Goal: Task Accomplishment & Management: Use online tool/utility

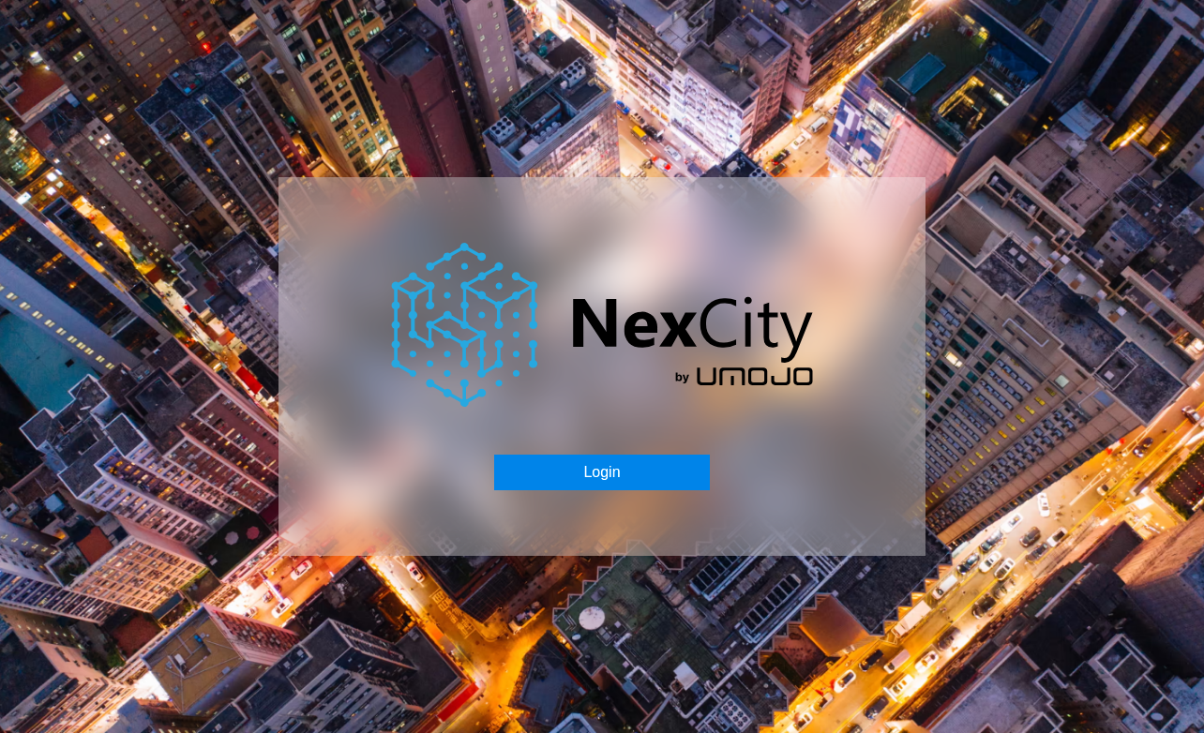
click at [594, 470] on button "Login" at bounding box center [601, 473] width 215 height 36
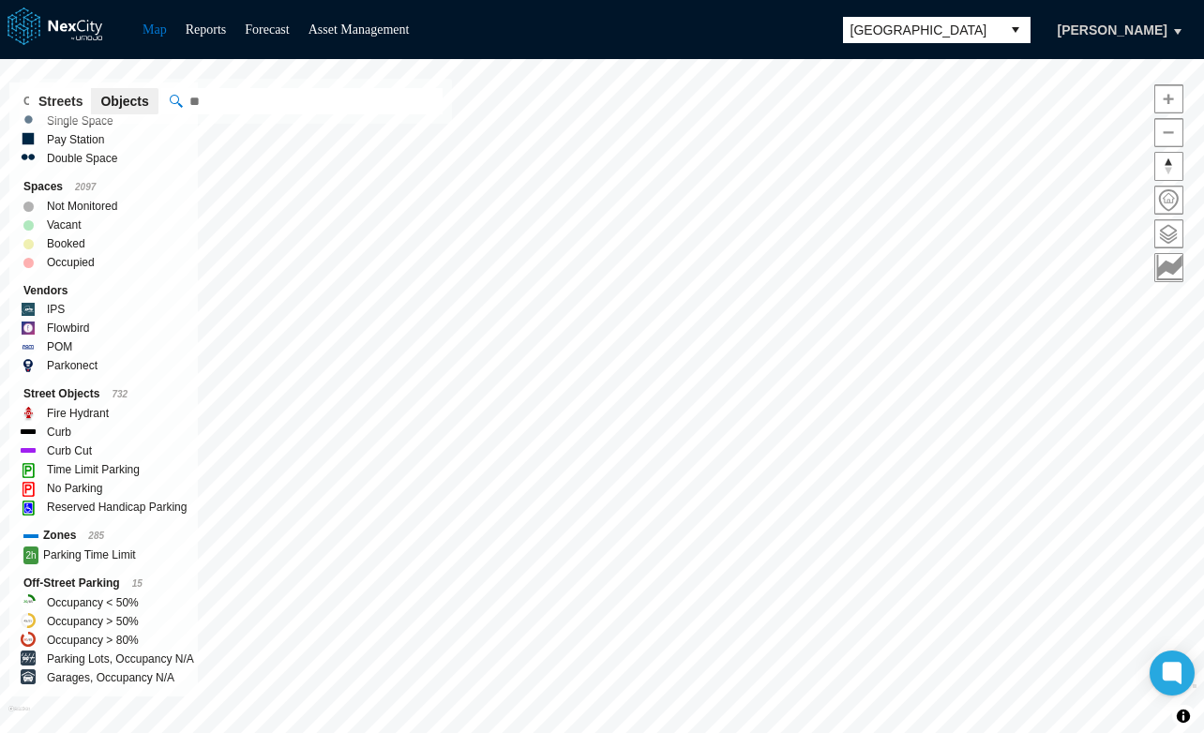
click at [993, 25] on span "[GEOGRAPHIC_DATA]" at bounding box center [921, 30] width 142 height 19
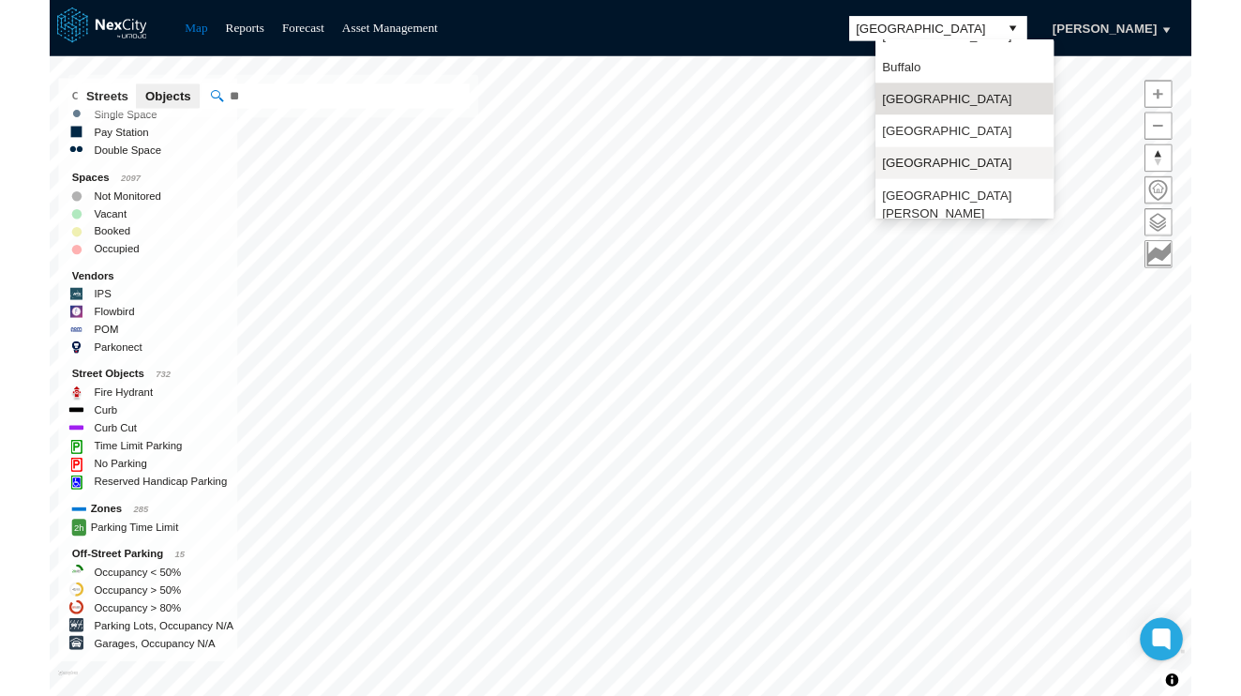
scroll to position [49, 0]
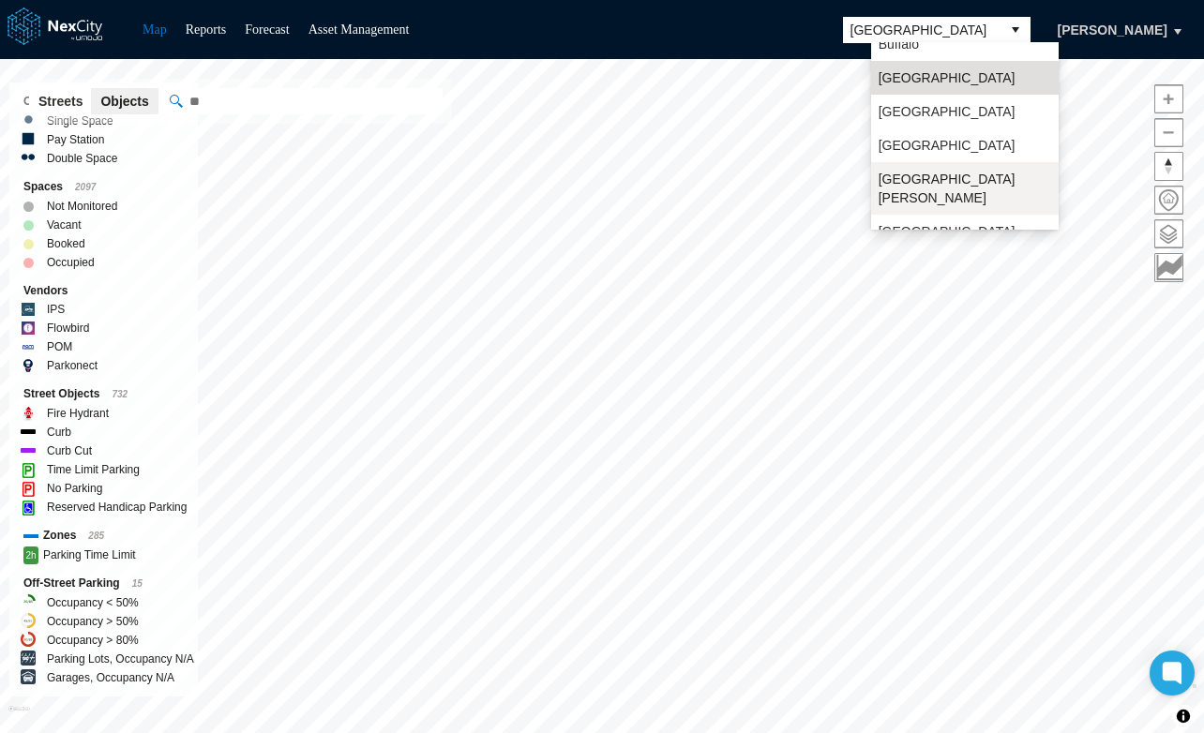
click at [912, 184] on span "[GEOGRAPHIC_DATA][PERSON_NAME]" at bounding box center [964, 188] width 172 height 37
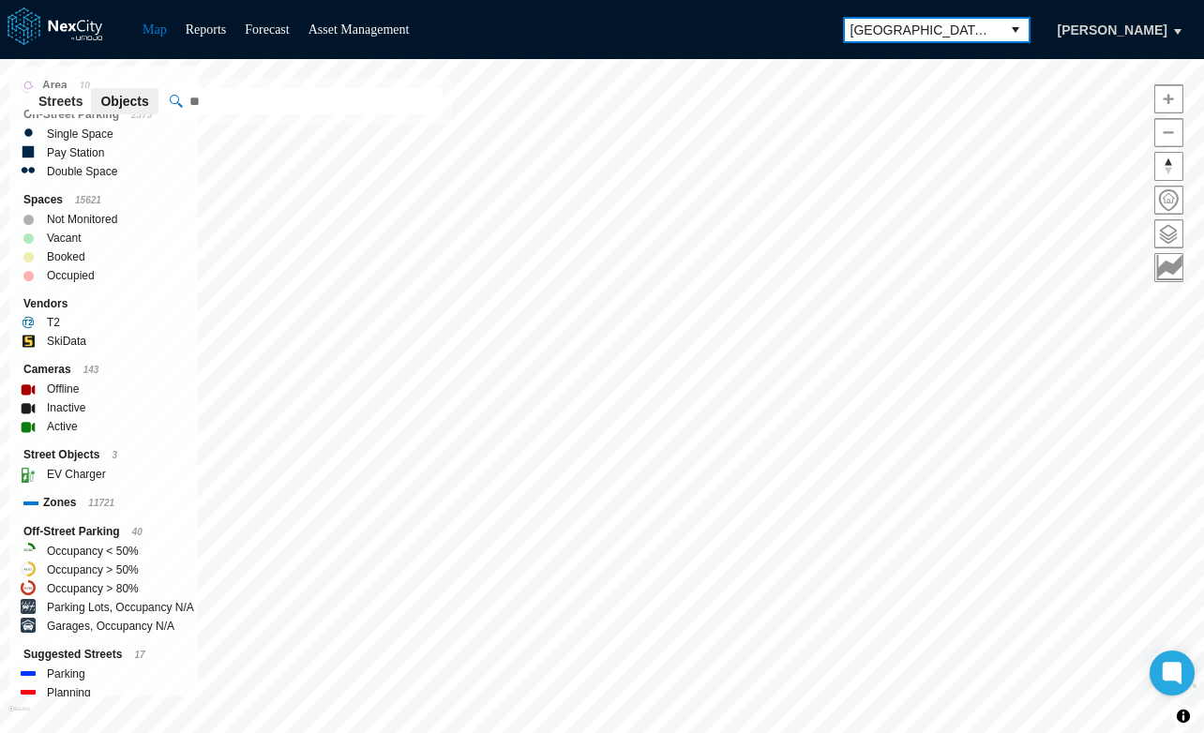
click at [154, 212] on div "Not Monitored" at bounding box center [103, 219] width 160 height 19
click at [1162, 229] on span at bounding box center [1168, 233] width 27 height 27
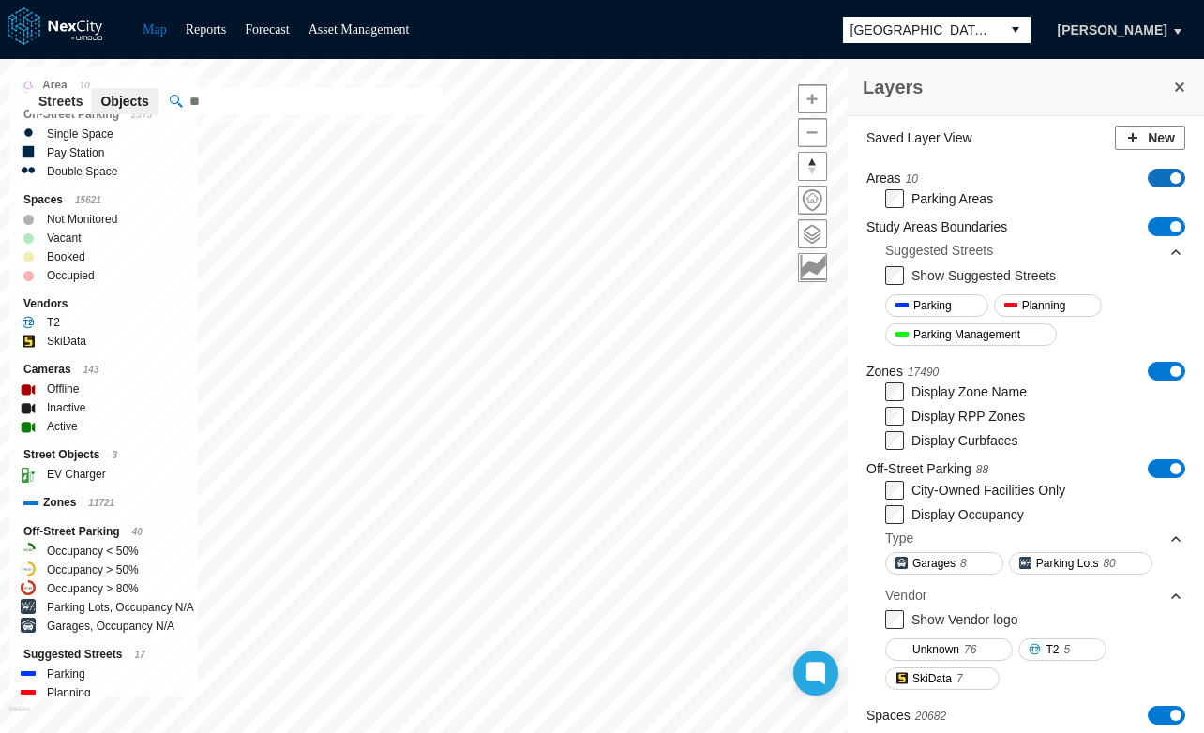
click at [1170, 174] on span at bounding box center [1175, 177] width 11 height 11
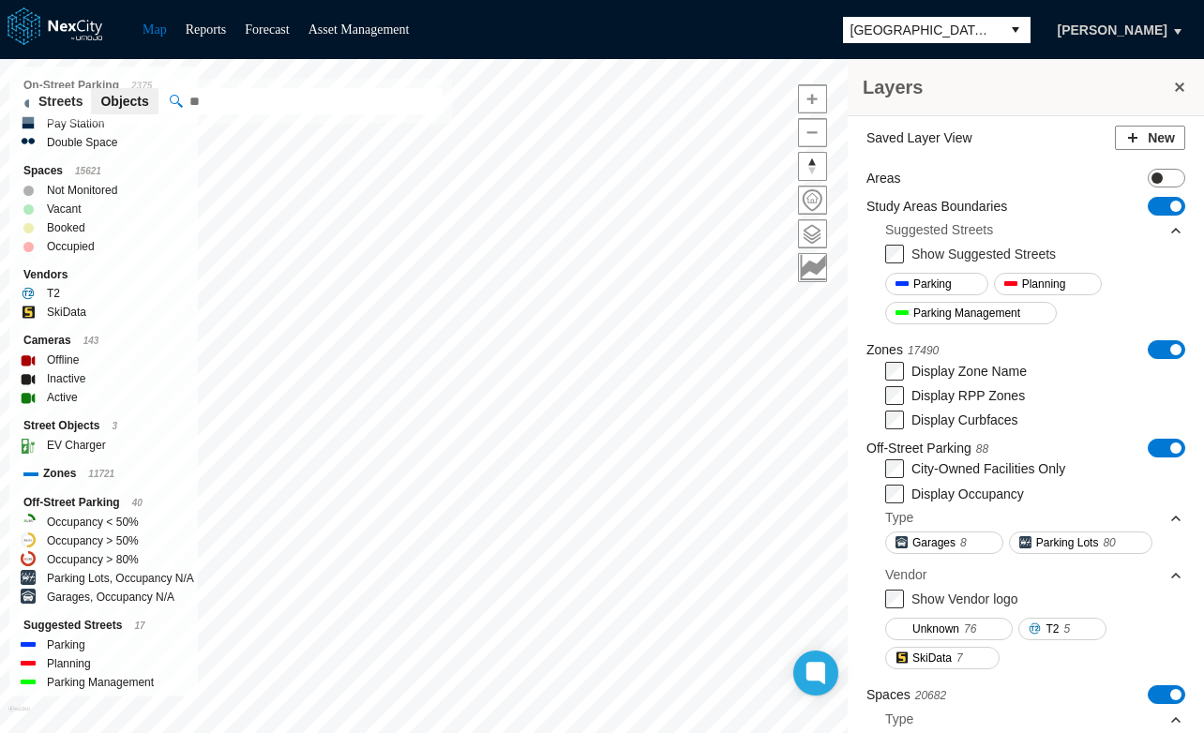
click at [1157, 173] on span "ON OFF" at bounding box center [1165, 178] width 37 height 19
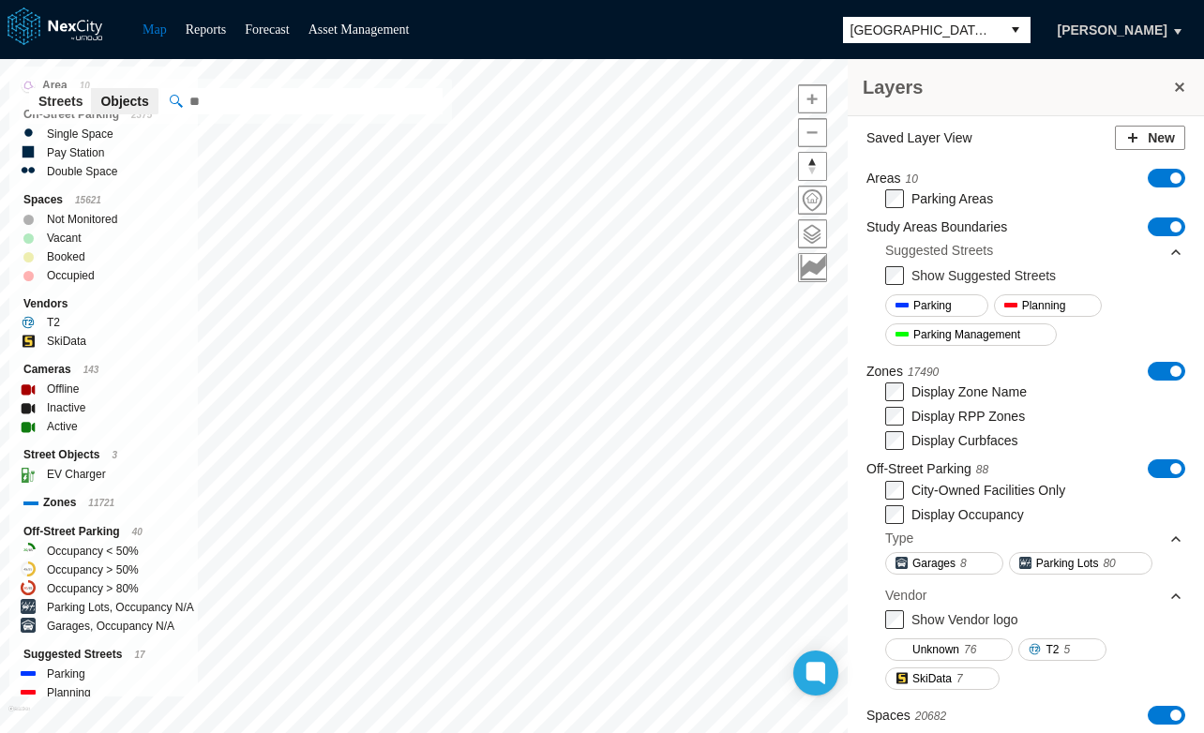
click at [1147, 169] on span "ON OFF" at bounding box center [1165, 178] width 37 height 19
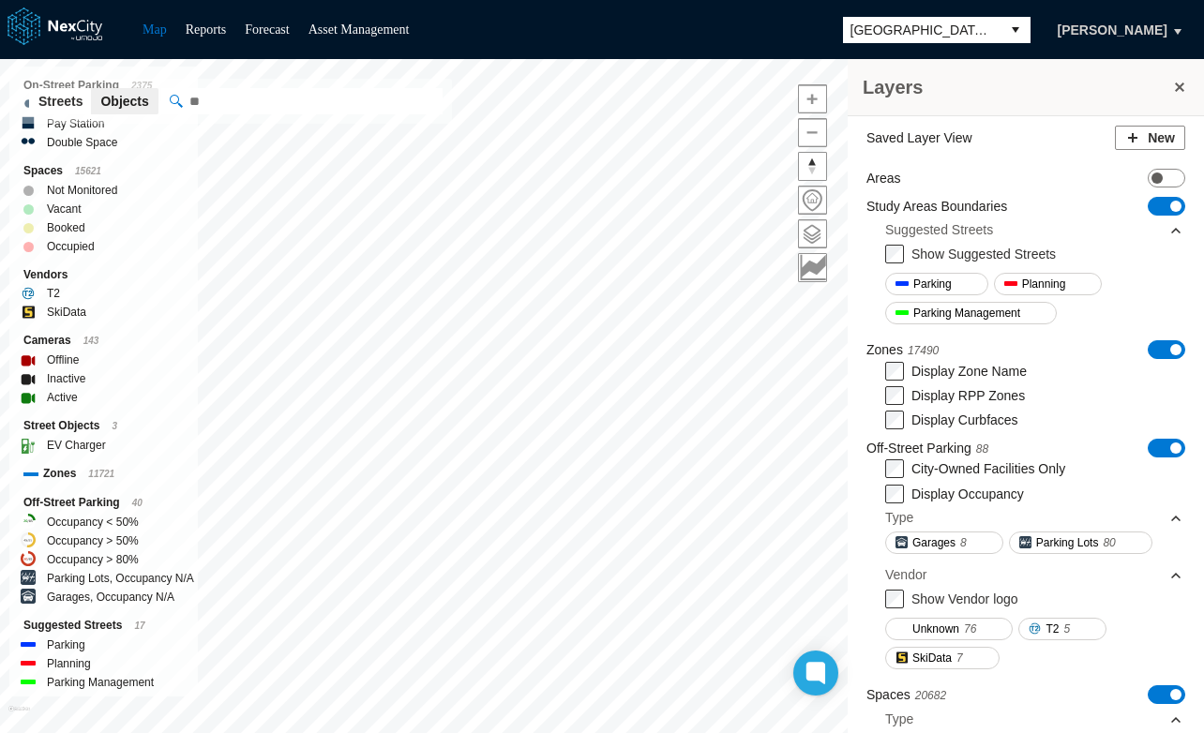
click at [1147, 203] on span "ON OFF" at bounding box center [1165, 206] width 37 height 19
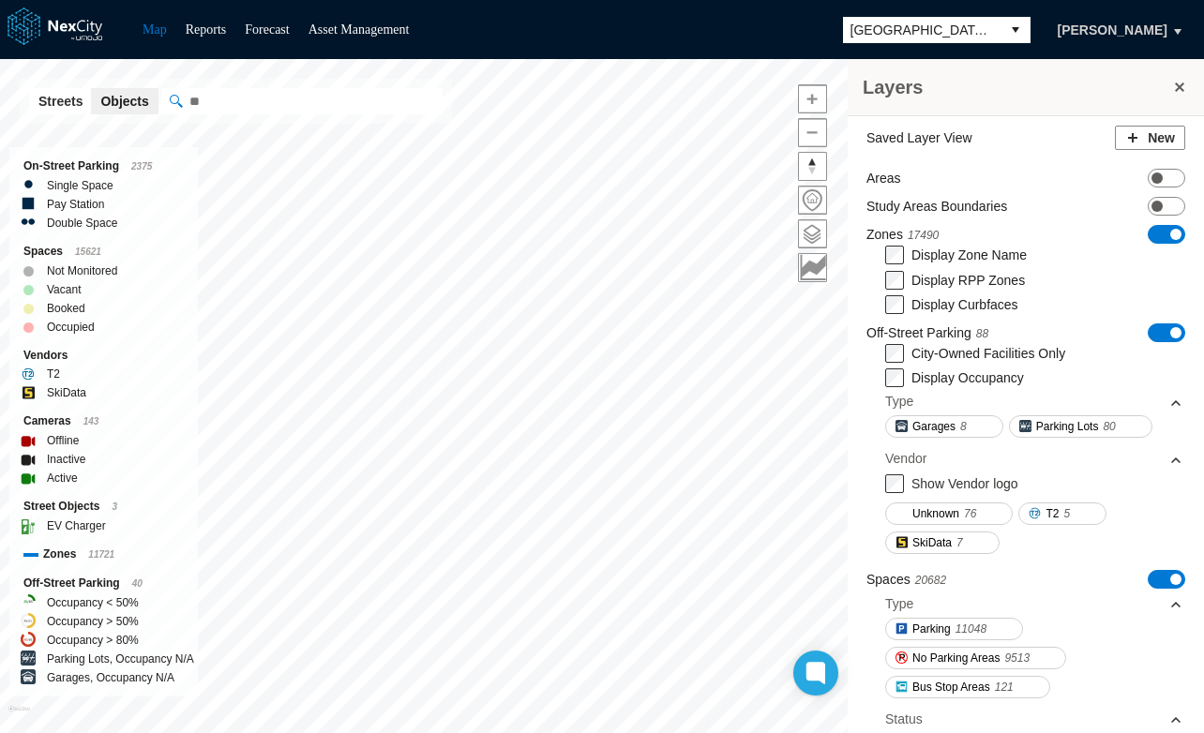
click at [1147, 232] on span "ON OFF" at bounding box center [1165, 234] width 37 height 19
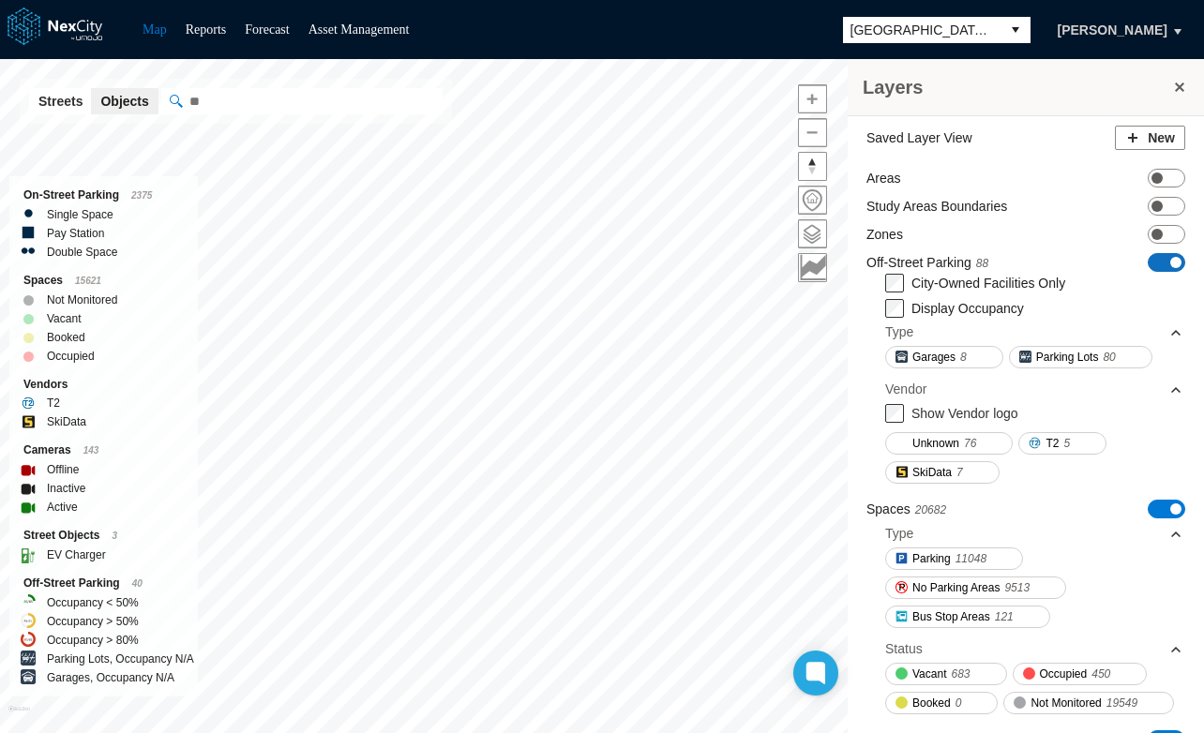
click at [1147, 260] on span "ON OFF" at bounding box center [1165, 262] width 37 height 19
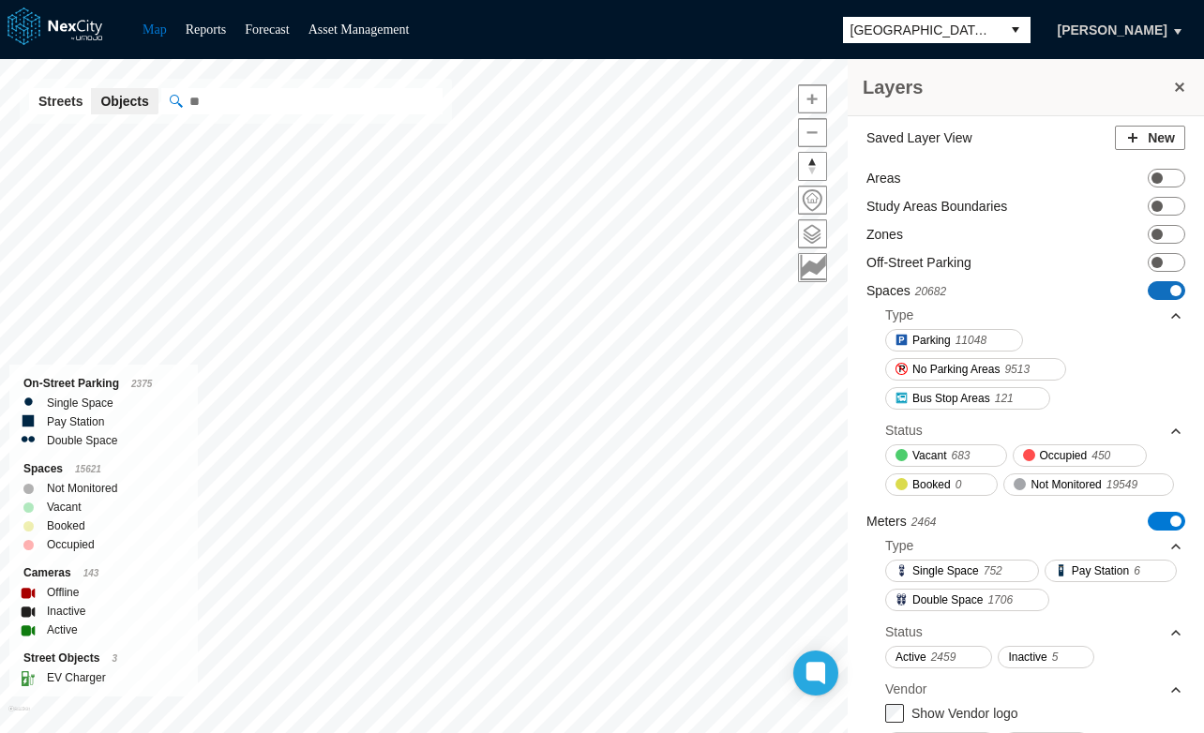
click at [1148, 289] on span "ON OFF" at bounding box center [1165, 290] width 37 height 19
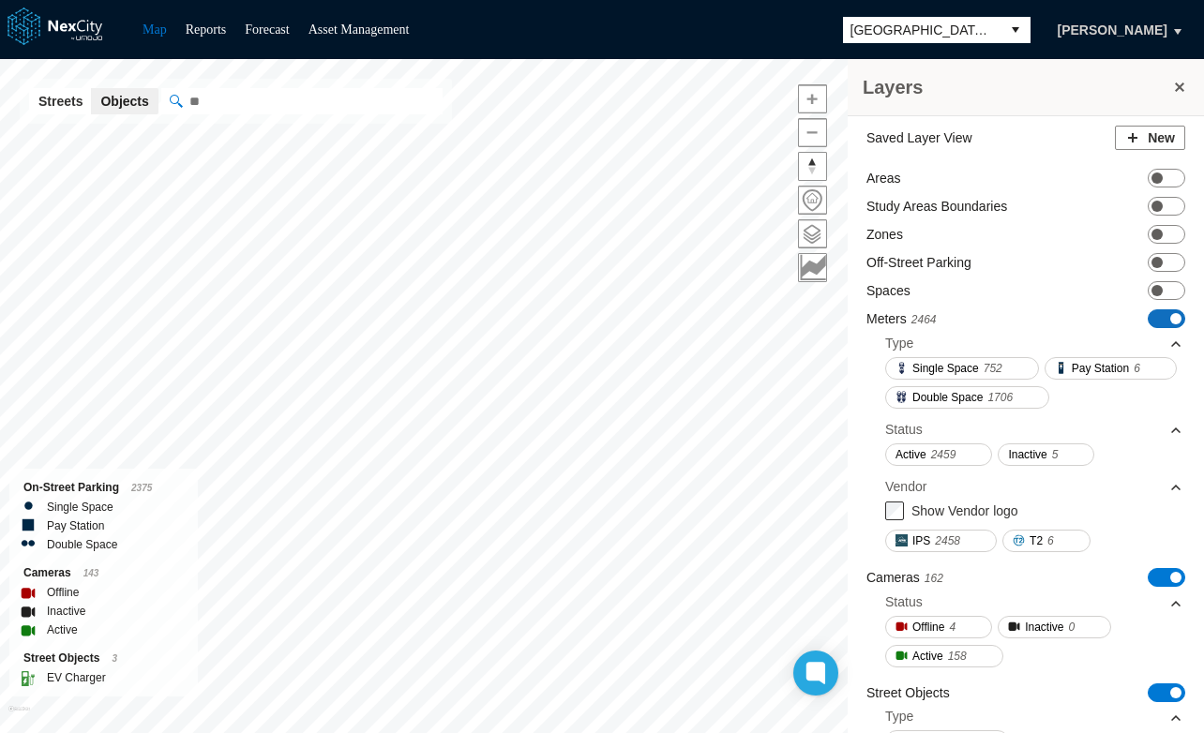
click at [1147, 317] on span "ON OFF" at bounding box center [1165, 318] width 37 height 19
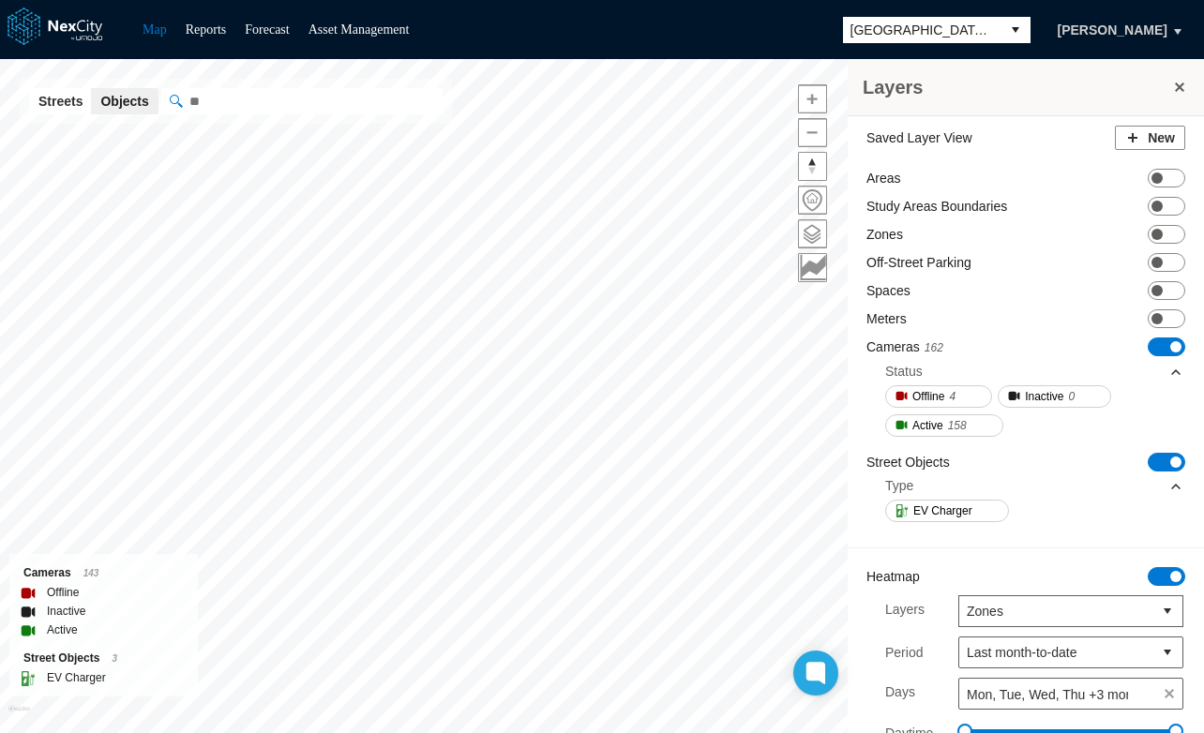
click at [1147, 342] on span "ON OFF" at bounding box center [1165, 346] width 37 height 19
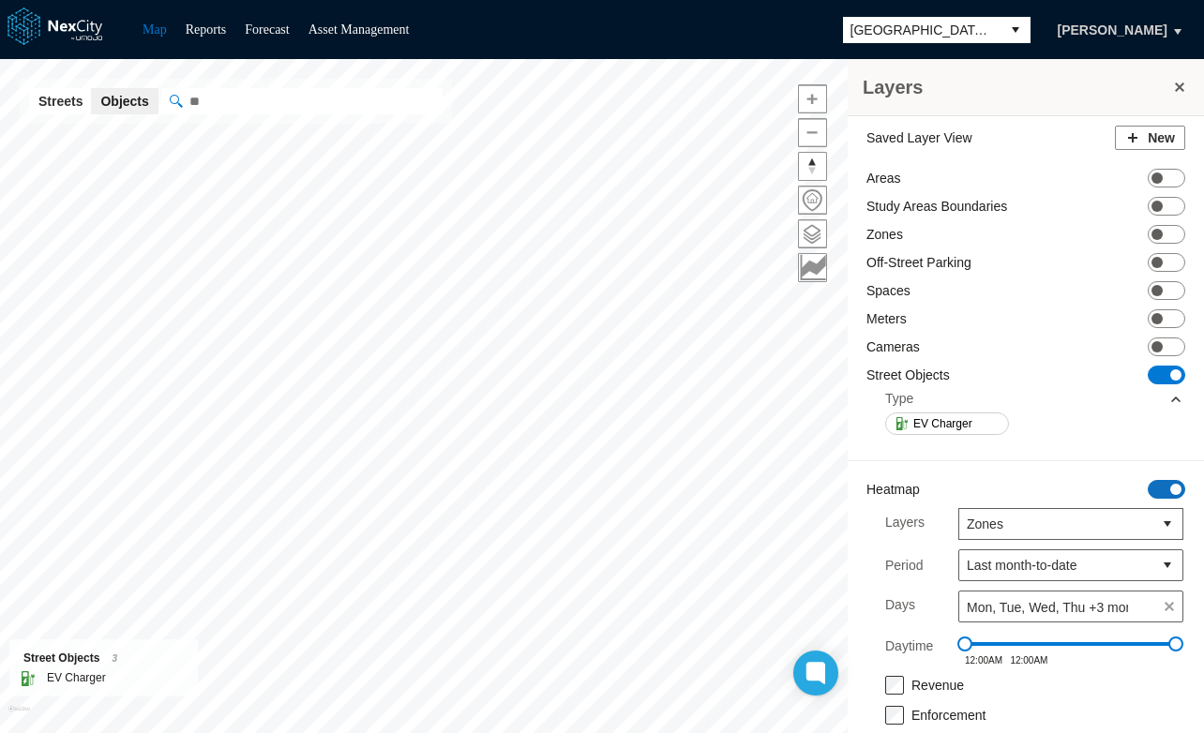
click at [1148, 485] on span "ON OFF" at bounding box center [1165, 489] width 37 height 19
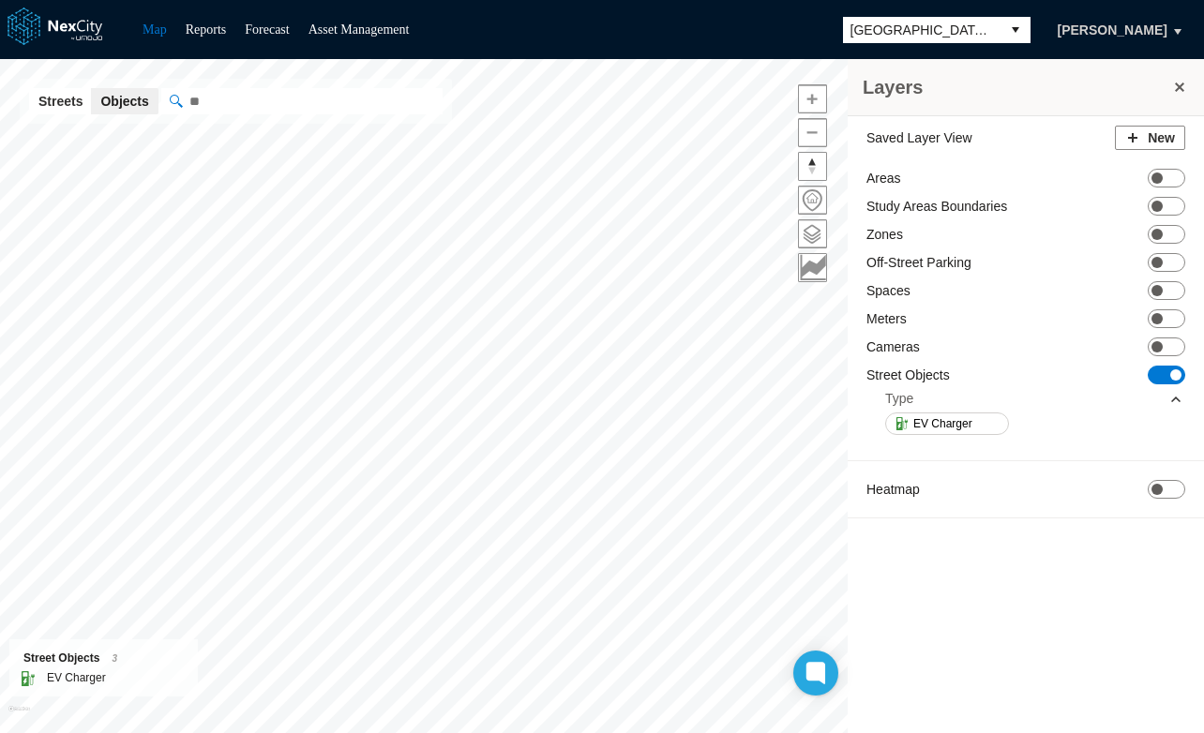
click at [1158, 385] on div "Type" at bounding box center [1034, 398] width 298 height 28
click at [1165, 369] on span "ON OFF" at bounding box center [1165, 375] width 37 height 19
click at [1162, 256] on span "ON OFF" at bounding box center [1165, 262] width 37 height 19
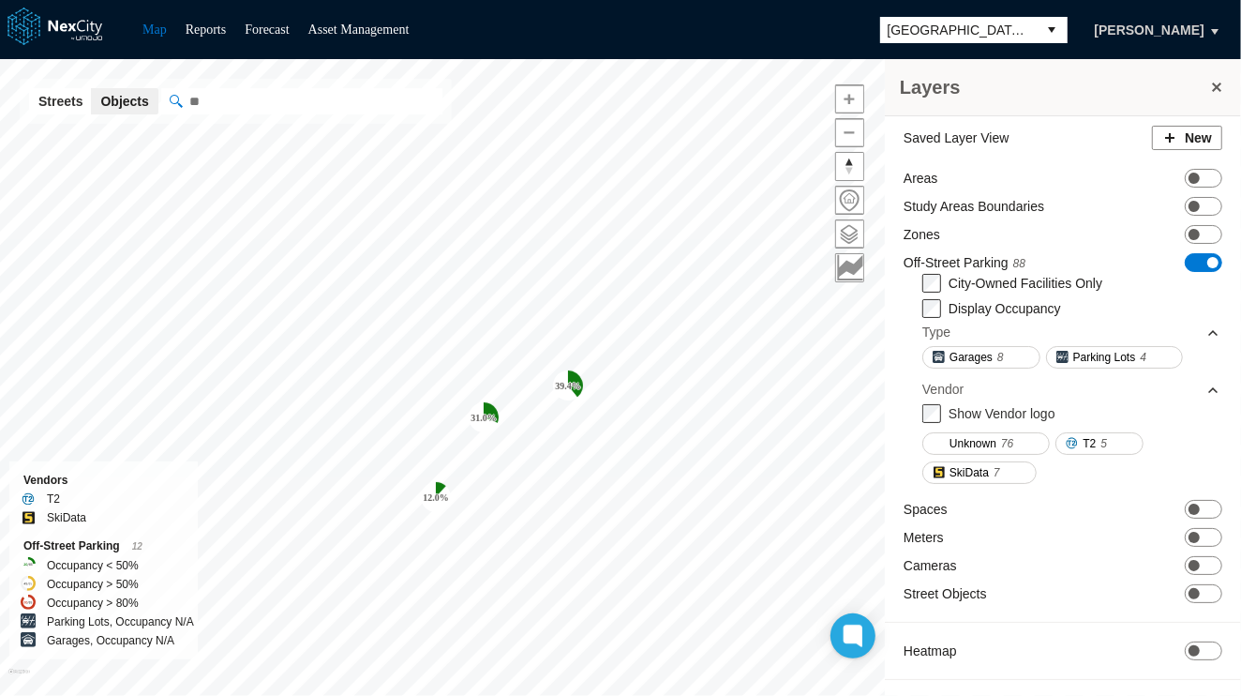
click at [1176, 140] on button "New" at bounding box center [1187, 138] width 70 height 24
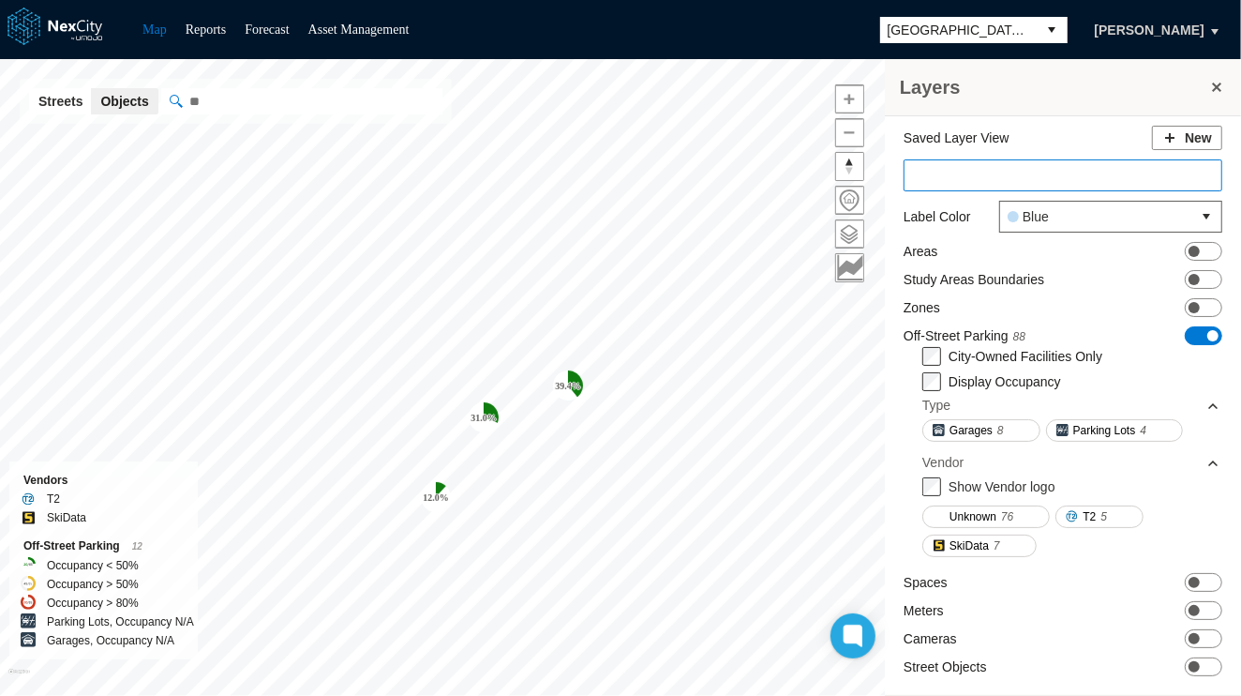
click at [1090, 183] on input at bounding box center [1063, 175] width 319 height 32
type input "*"
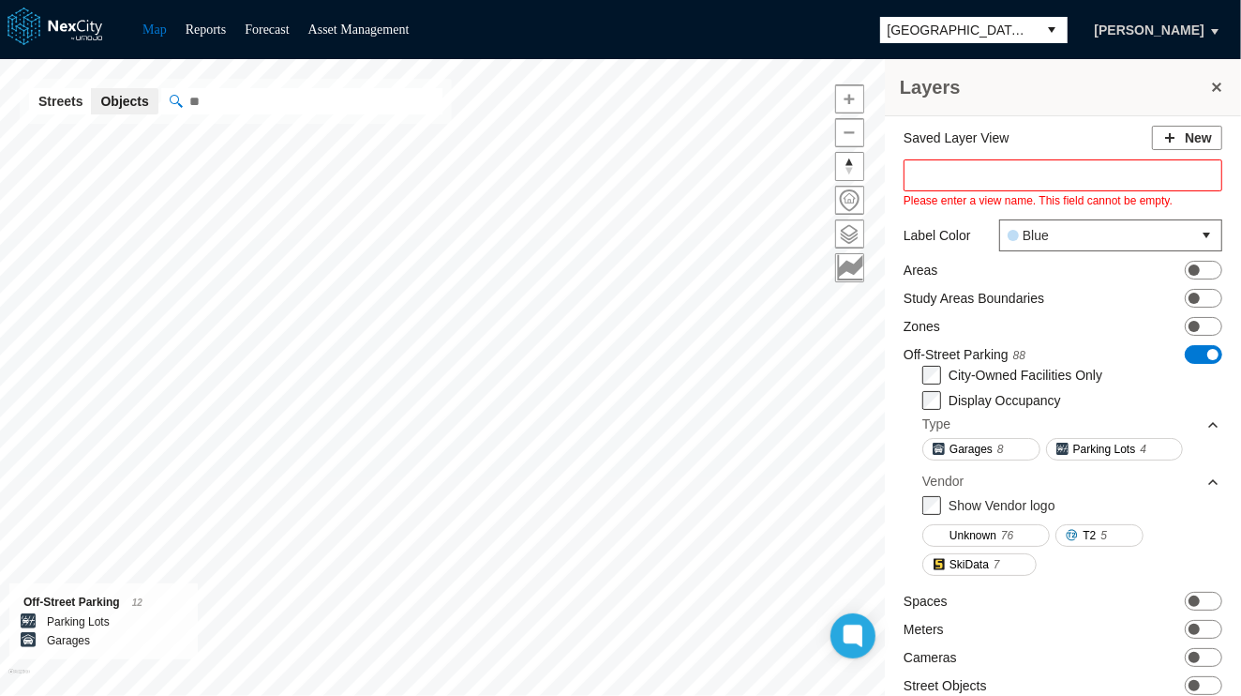
click at [949, 175] on input at bounding box center [1063, 175] width 319 height 32
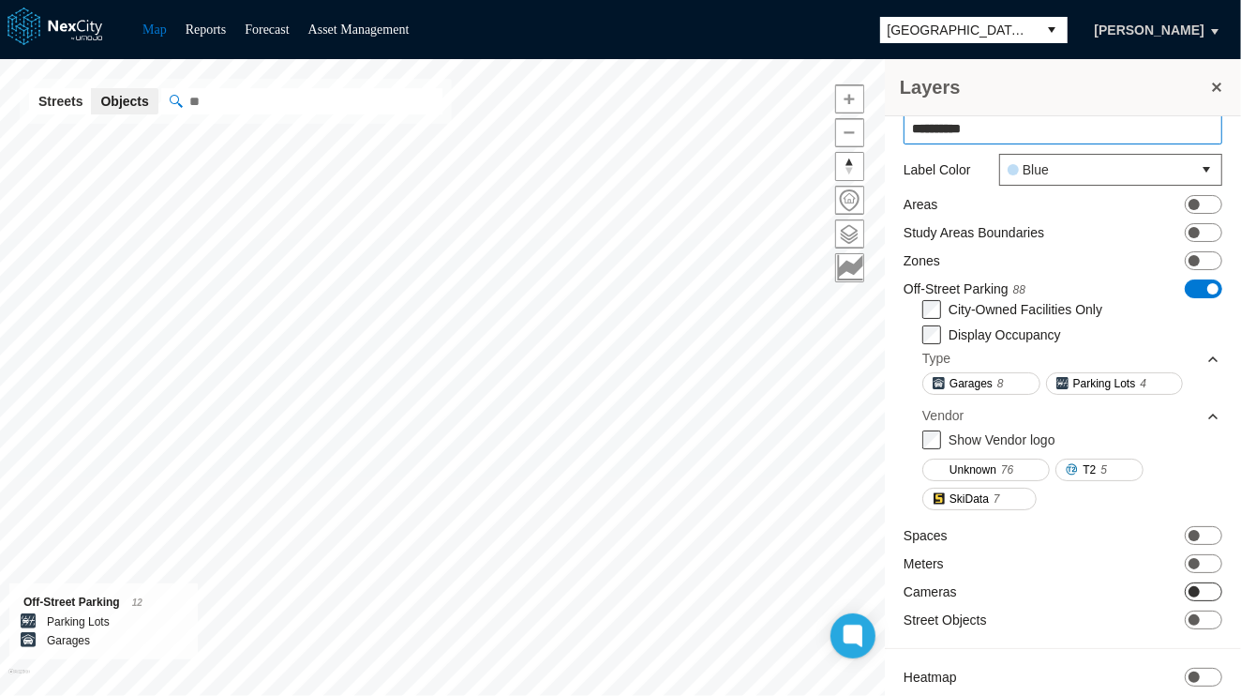
scroll to position [94, 0]
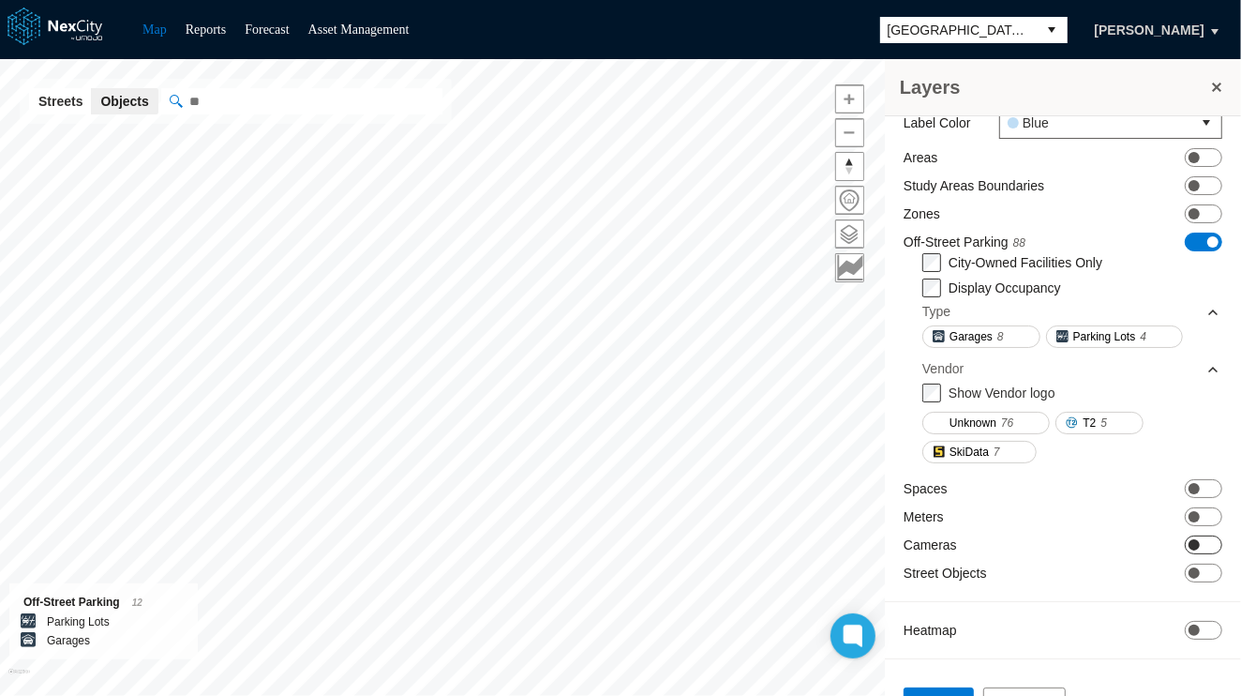
click at [1189, 539] on span at bounding box center [1194, 544] width 11 height 11
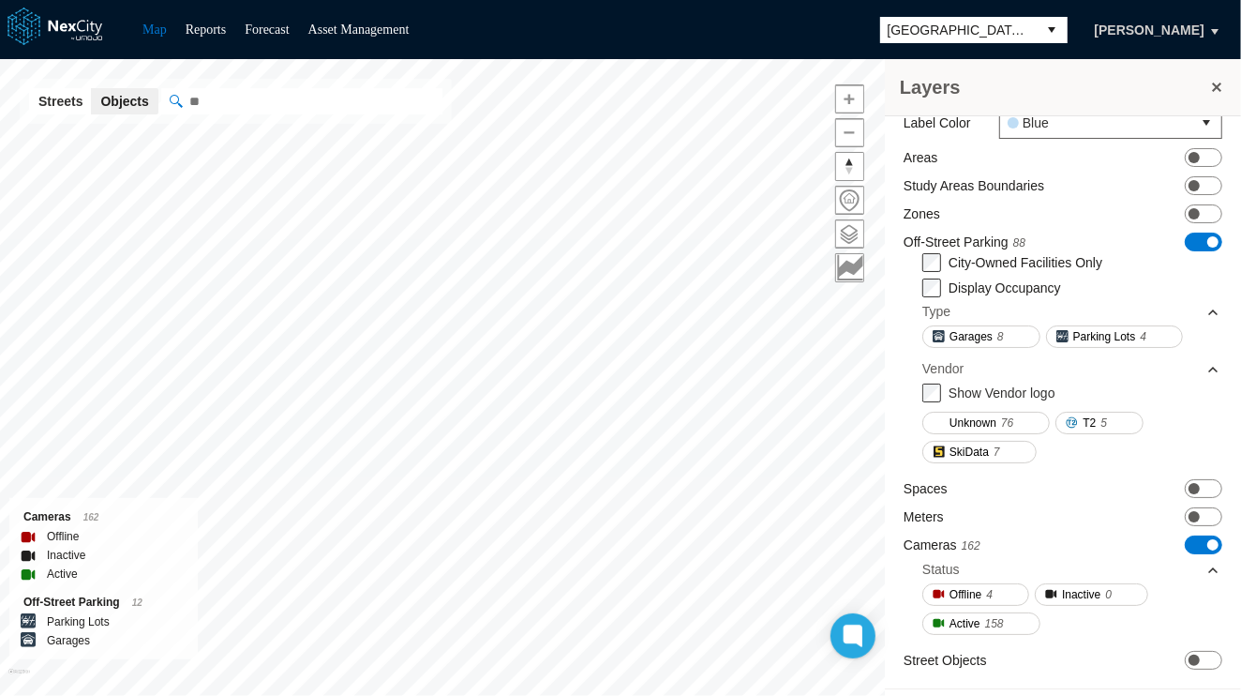
scroll to position [0, 0]
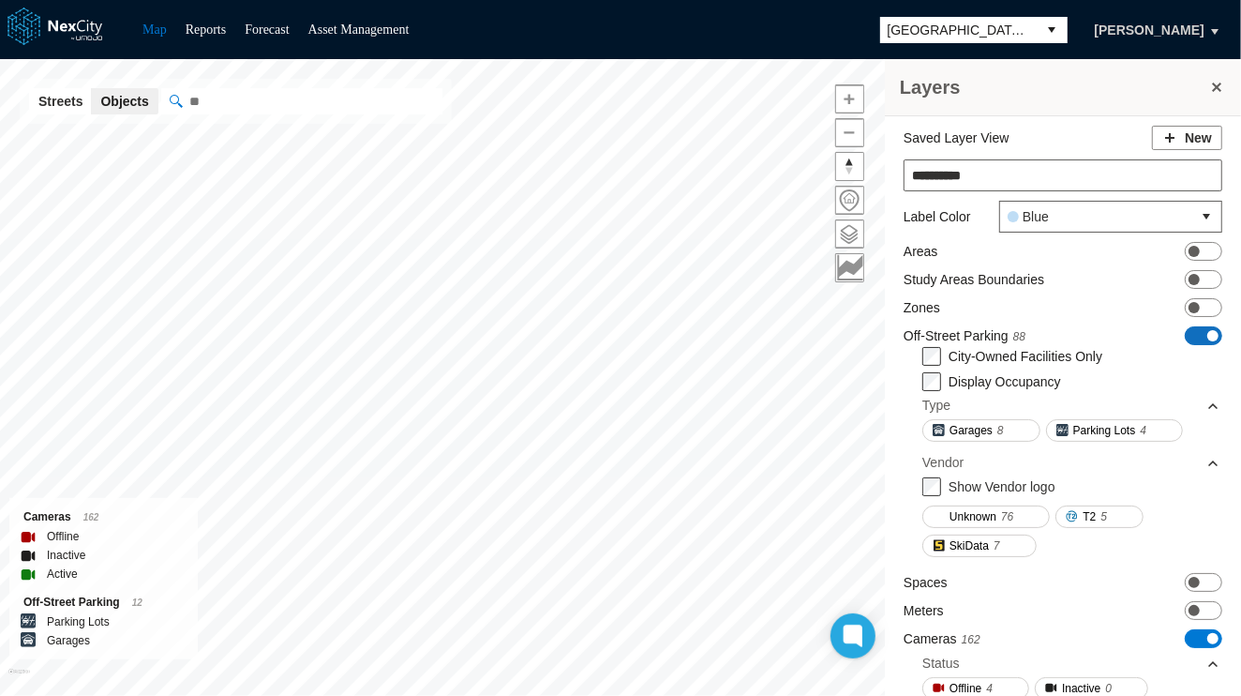
click at [1185, 333] on span "ON OFF" at bounding box center [1203, 335] width 37 height 19
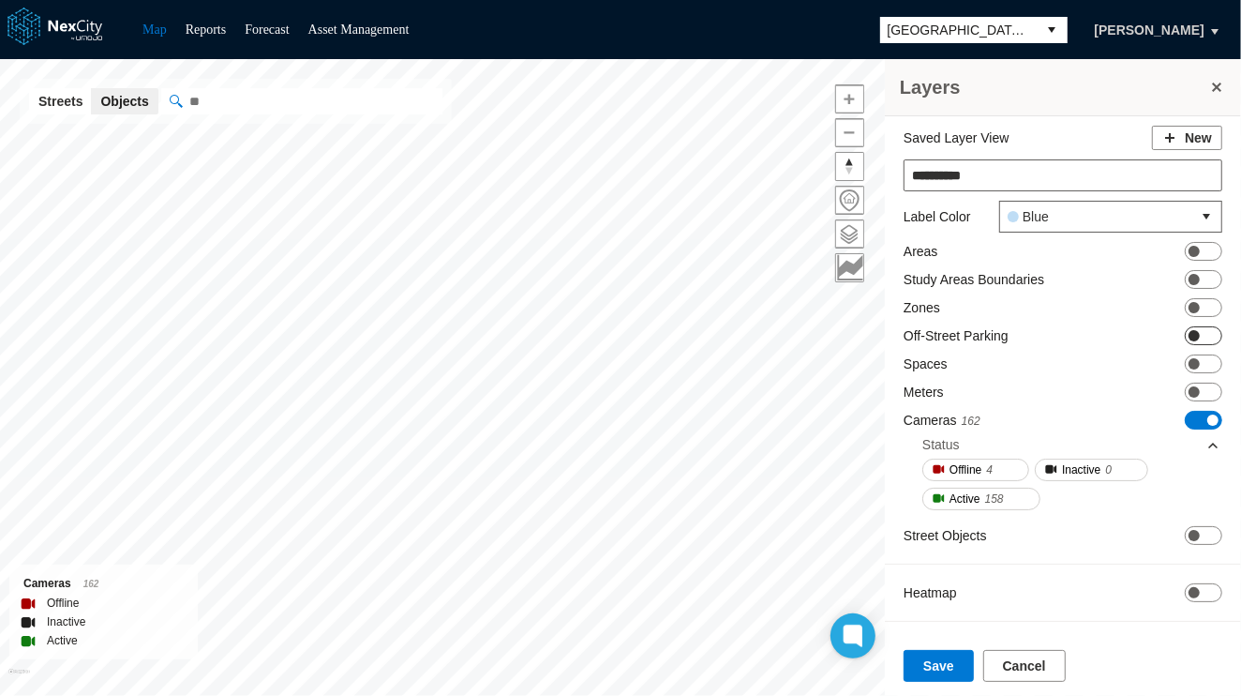
click at [1191, 332] on span at bounding box center [1194, 335] width 11 height 11
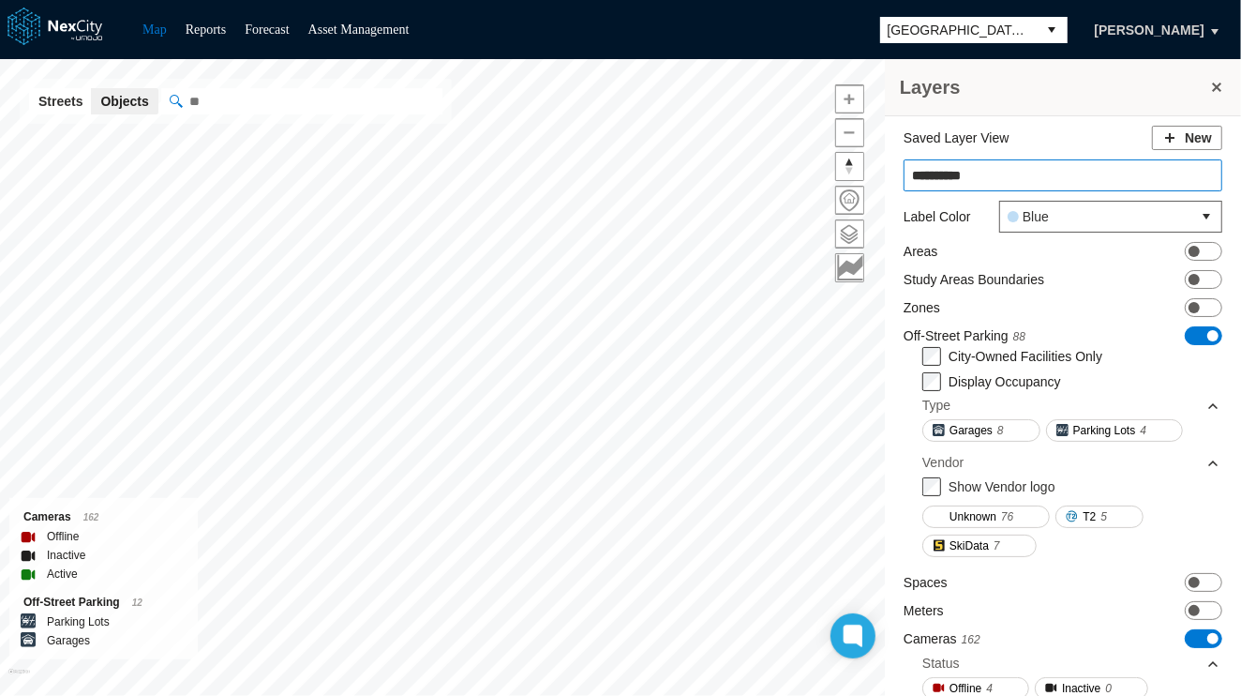
click at [1063, 172] on input "*********" at bounding box center [1063, 175] width 319 height 32
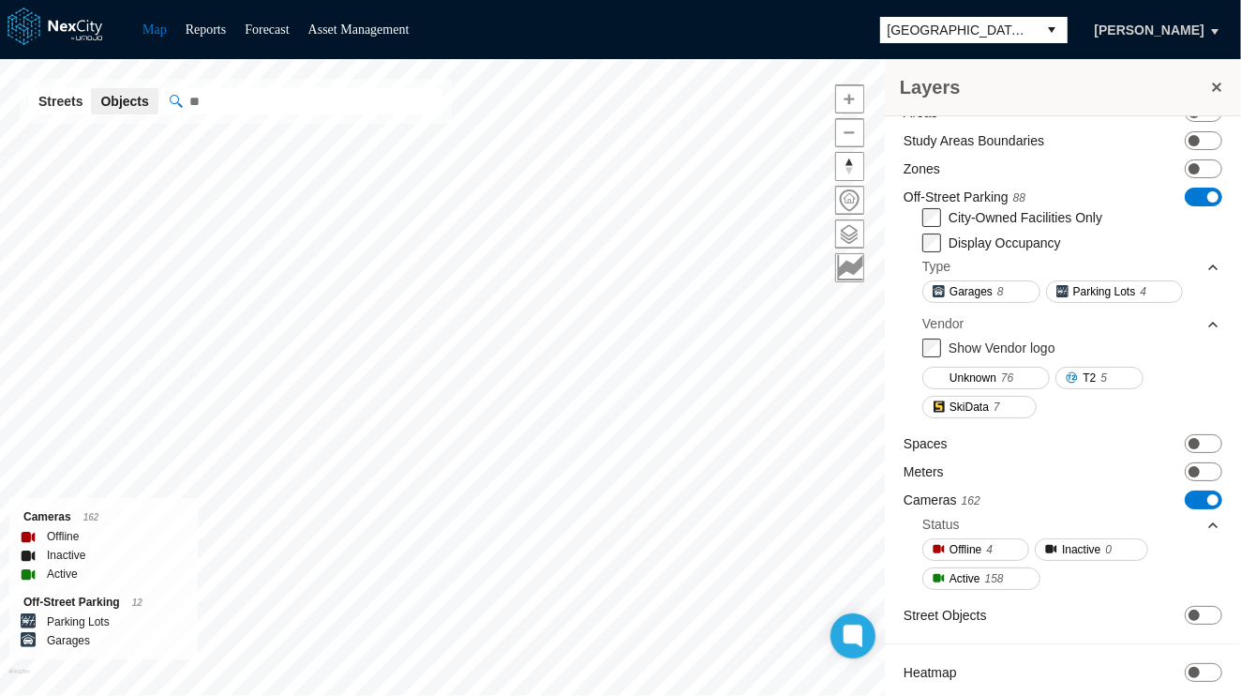
scroll to position [203, 0]
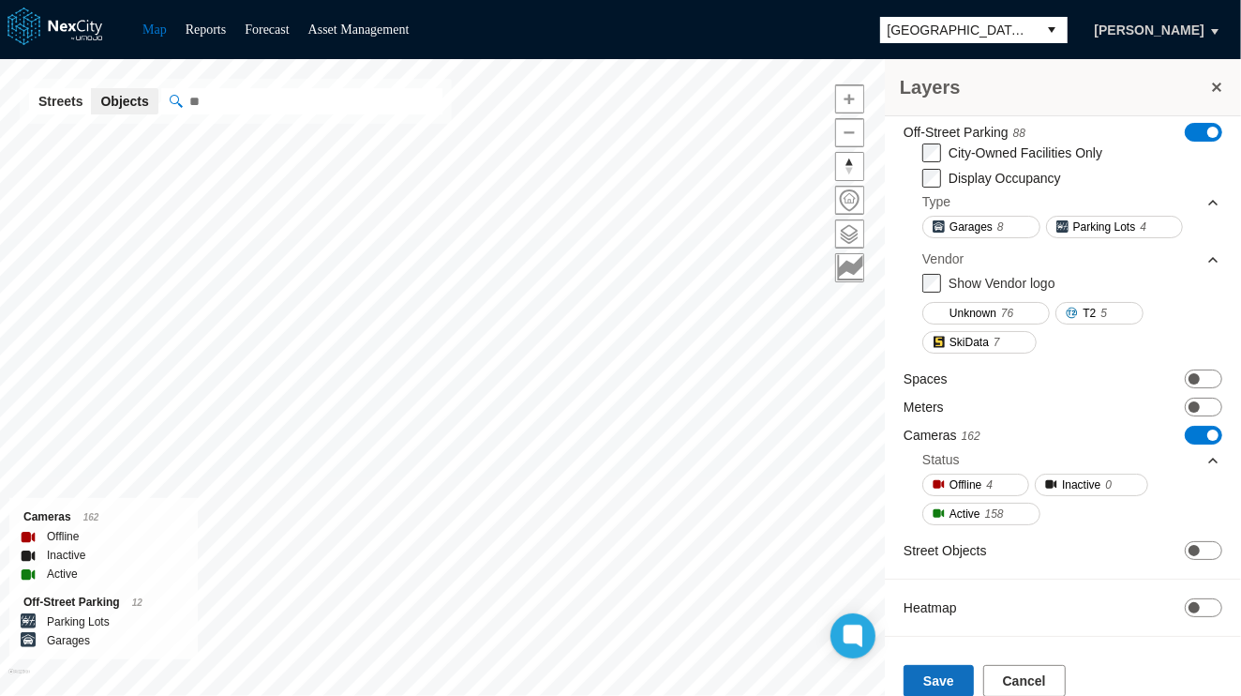
type input "**********"
click at [922, 666] on button "Save" at bounding box center [939, 681] width 70 height 32
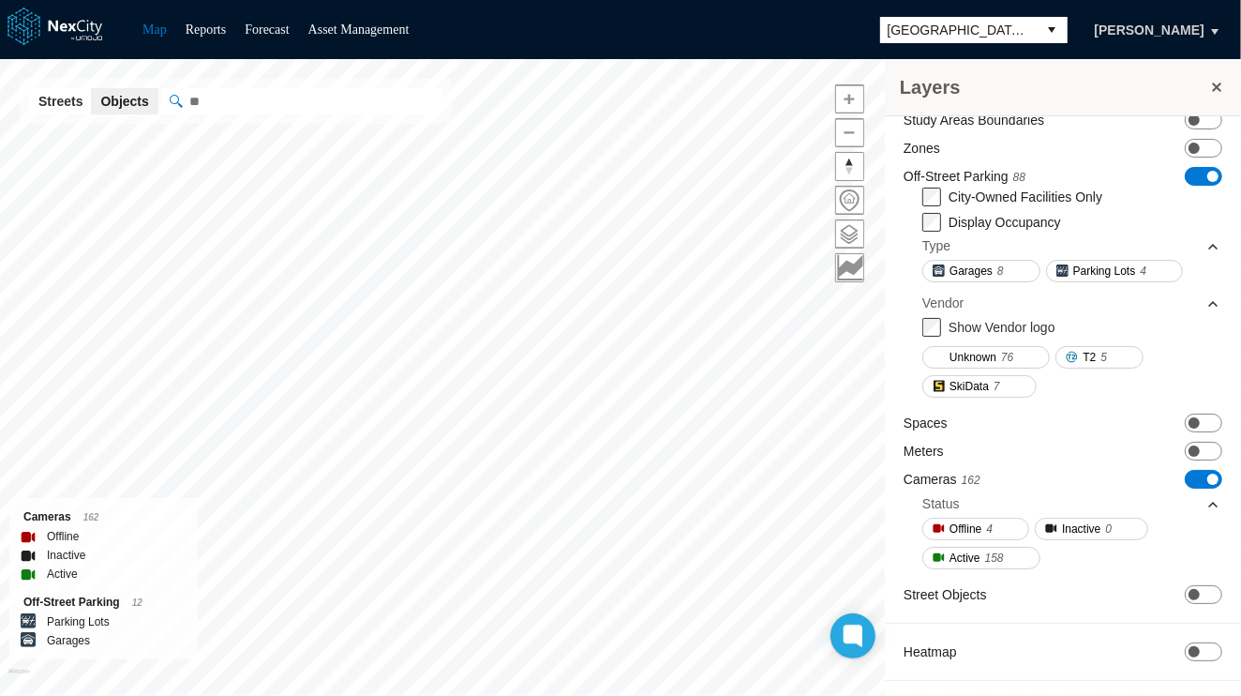
scroll to position [117, 0]
